Goal: Task Accomplishment & Management: Manage account settings

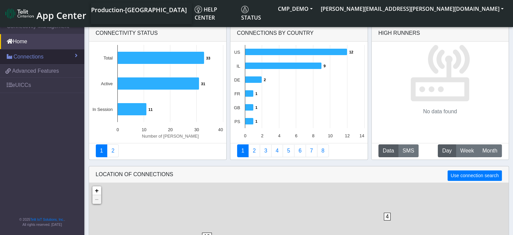
click at [28, 60] on span "Connections" at bounding box center [29, 57] width 30 height 8
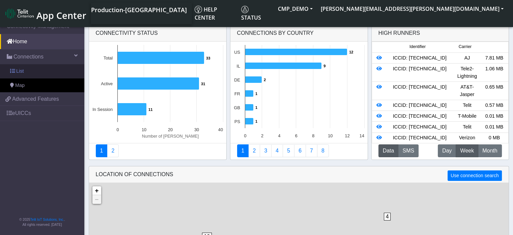
click at [22, 73] on span "List" at bounding box center [19, 71] width 7 height 7
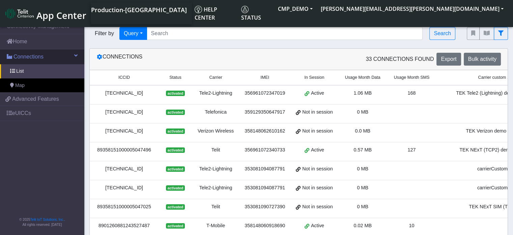
click at [20, 55] on span "Connections" at bounding box center [29, 57] width 30 height 8
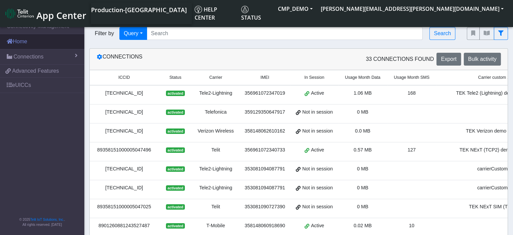
click at [26, 43] on link "Home" at bounding box center [42, 41] width 84 height 15
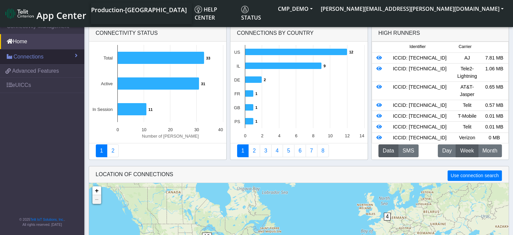
click at [33, 58] on span "Connections" at bounding box center [29, 57] width 30 height 8
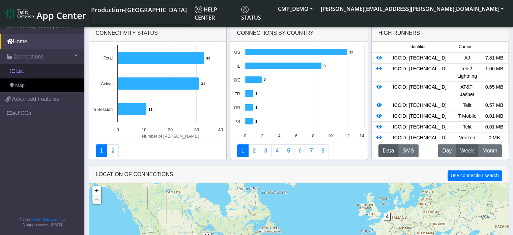
click at [29, 72] on link "List" at bounding box center [42, 71] width 84 height 14
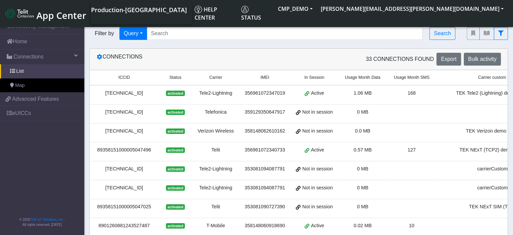
click at [123, 94] on div "[TECHNICAL_ID]" at bounding box center [124, 92] width 61 height 7
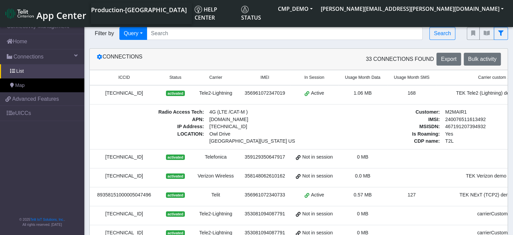
click at [124, 93] on div "[TECHNICAL_ID]" at bounding box center [124, 92] width 61 height 7
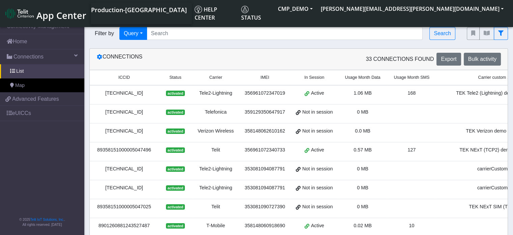
click at [127, 92] on div "[TECHNICAL_ID]" at bounding box center [124, 92] width 61 height 7
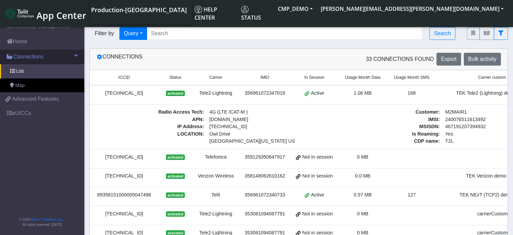
click at [18, 56] on span "Connections" at bounding box center [29, 57] width 30 height 8
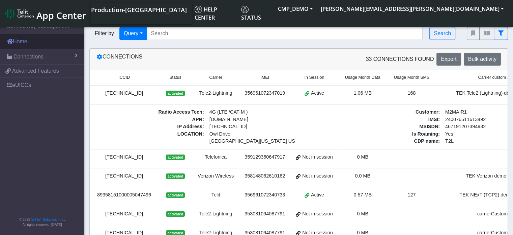
click at [30, 42] on link "Home" at bounding box center [42, 41] width 84 height 15
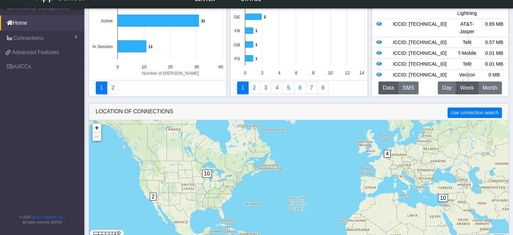
scroll to position [51, 0]
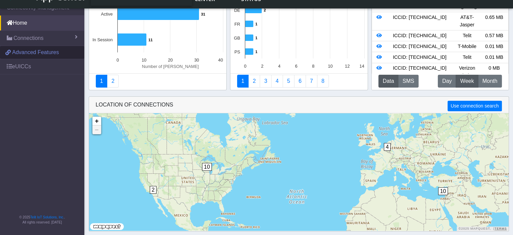
click at [26, 52] on span "Advanced Features" at bounding box center [35, 52] width 47 height 8
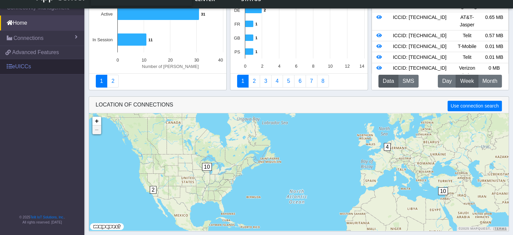
click at [18, 68] on link "eUICCs" at bounding box center [42, 66] width 84 height 15
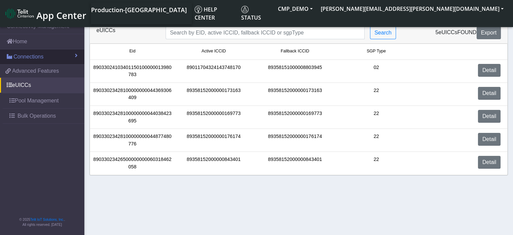
click at [28, 55] on span "Connections" at bounding box center [29, 57] width 30 height 8
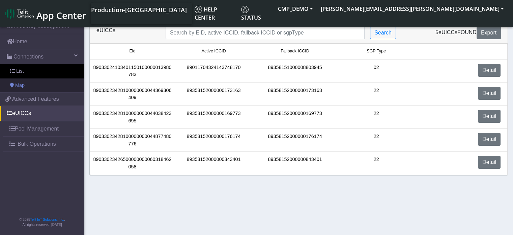
click at [11, 84] on span at bounding box center [12, 85] width 4 height 5
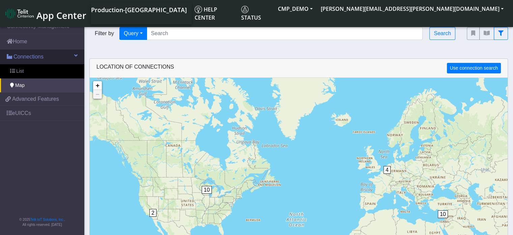
click at [14, 60] on span "Connections" at bounding box center [29, 57] width 30 height 8
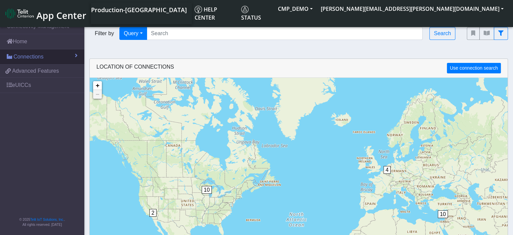
click at [14, 60] on span "Connections" at bounding box center [29, 57] width 30 height 8
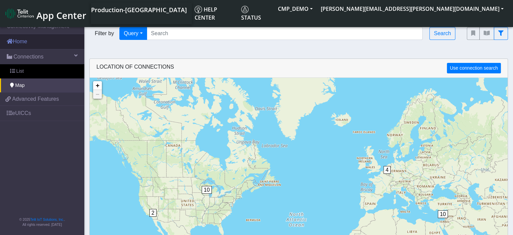
click at [27, 41] on link "Home" at bounding box center [42, 41] width 84 height 15
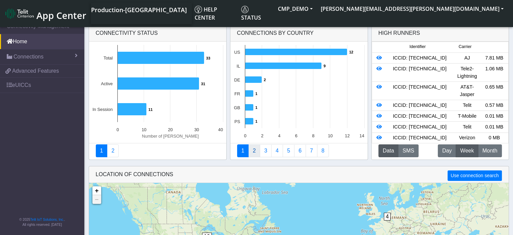
click at [248, 154] on link "2" at bounding box center [254, 150] width 12 height 13
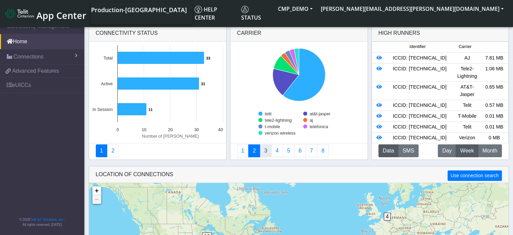
click at [267, 154] on link "3" at bounding box center [266, 150] width 12 height 13
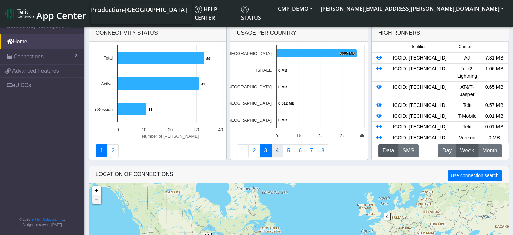
click at [280, 153] on link "4" at bounding box center [277, 150] width 12 height 13
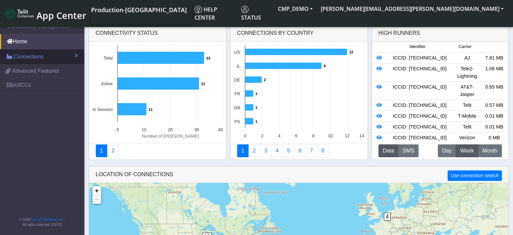
click at [26, 58] on span "Connections" at bounding box center [29, 57] width 30 height 8
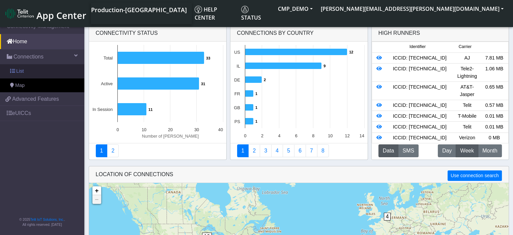
click at [19, 71] on span "List" at bounding box center [19, 71] width 7 height 7
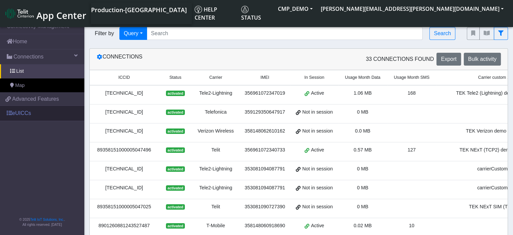
click at [19, 112] on link "eUICCs" at bounding box center [42, 113] width 84 height 15
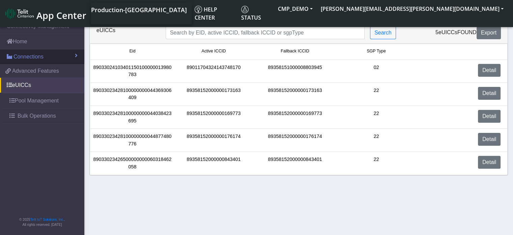
click at [30, 56] on span "Connections" at bounding box center [29, 57] width 30 height 8
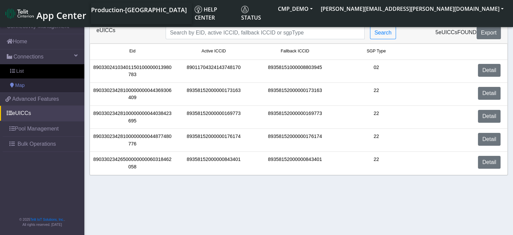
click at [17, 86] on span "Map" at bounding box center [19, 85] width 9 height 7
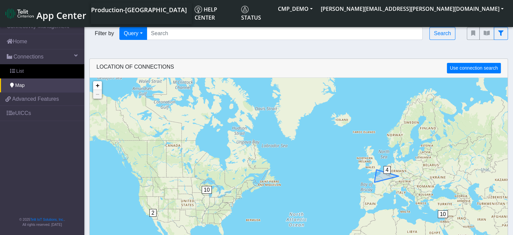
click at [390, 173] on span "4" at bounding box center [387, 170] width 7 height 8
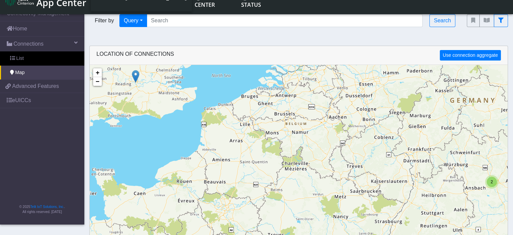
scroll to position [1, 0]
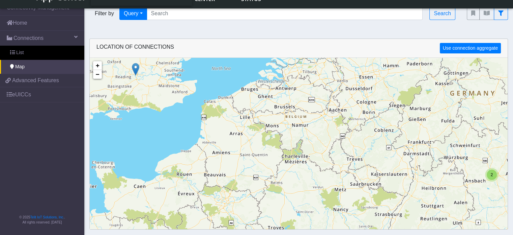
click at [493, 175] on span "2" at bounding box center [492, 174] width 2 height 5
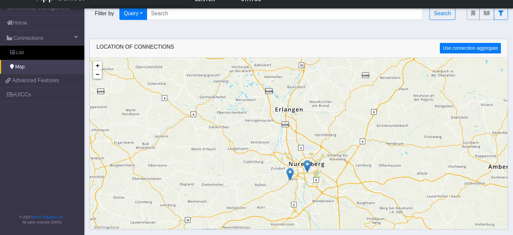
click at [306, 164] on img at bounding box center [307, 166] width 7 height 13
click at [342, 150] on link "×" at bounding box center [340, 148] width 6 height 5
click at [291, 175] on img at bounding box center [290, 173] width 7 height 13
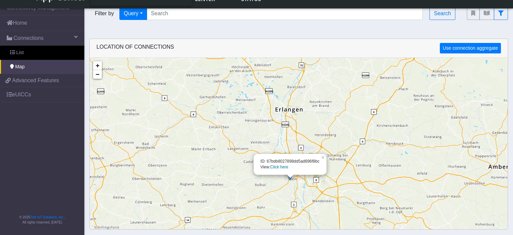
click at [320, 158] on div "ID: 67bdb8027898dd5ad896f8bc View: Click here" at bounding box center [290, 164] width 73 height 21
click at [322, 158] on link "×" at bounding box center [324, 156] width 6 height 5
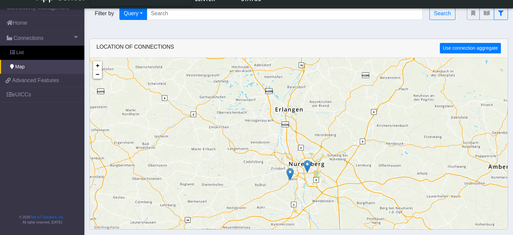
click at [308, 163] on img at bounding box center [307, 166] width 7 height 13
click at [300, 160] on link "Click here" at bounding box center [297, 159] width 18 height 5
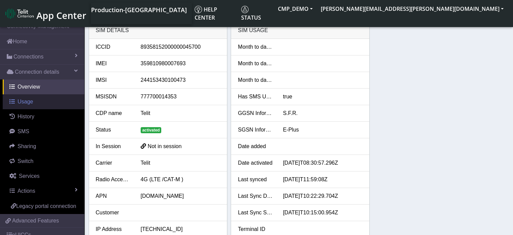
click at [24, 100] on span "Usage" at bounding box center [26, 102] width 16 height 6
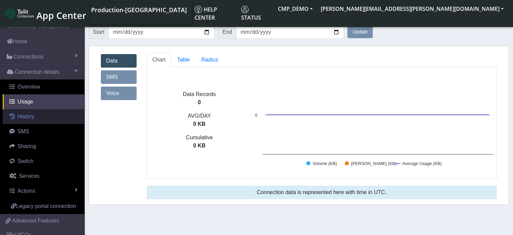
click at [24, 115] on span "History" at bounding box center [26, 116] width 17 height 6
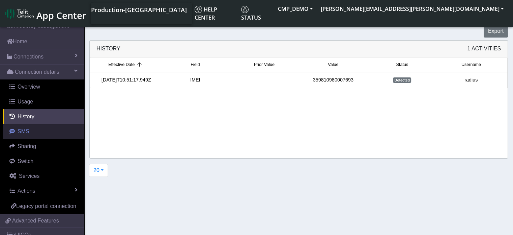
click at [27, 132] on span "SMS" at bounding box center [24, 131] width 12 height 6
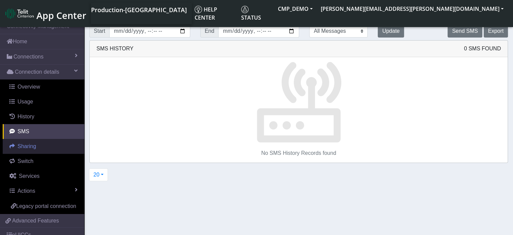
click at [27, 145] on span "Sharing" at bounding box center [27, 146] width 19 height 6
